Goal: Find specific page/section: Find specific page/section

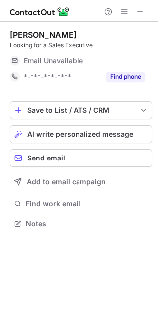
scroll to position [217, 158]
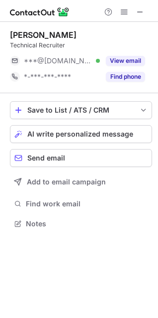
scroll to position [217, 158]
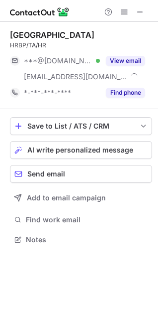
scroll to position [232, 158]
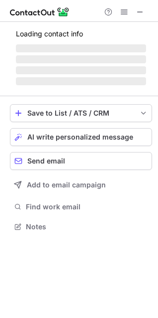
scroll to position [217, 158]
